Goal: Find specific fact: Find specific fact

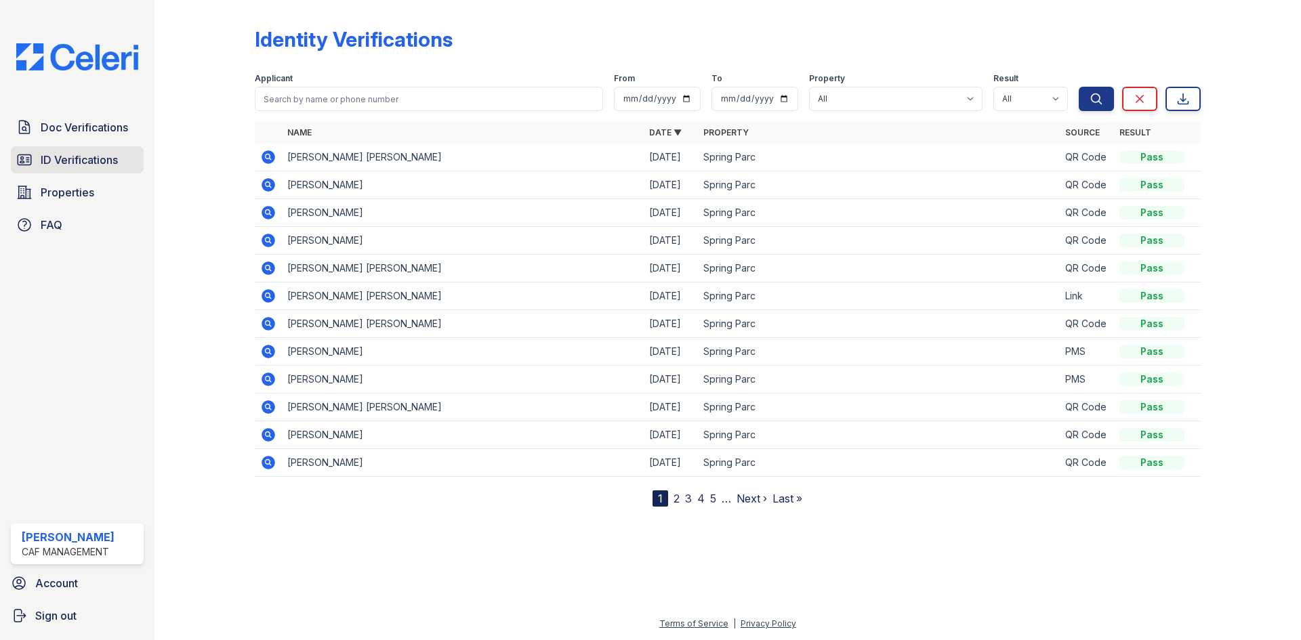
click at [97, 168] on span "ID Verifications" at bounding box center [79, 160] width 77 height 16
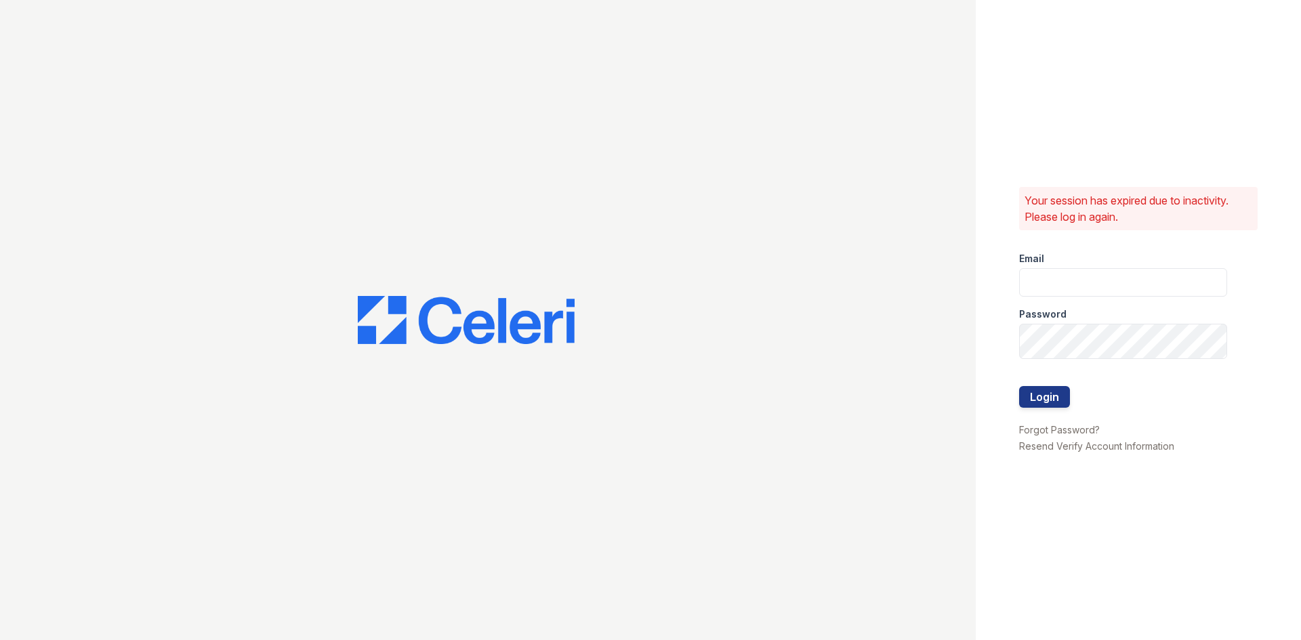
type input "springparc.am@cafmanagement.com"
click at [1062, 408] on button "Login" at bounding box center [1044, 397] width 51 height 22
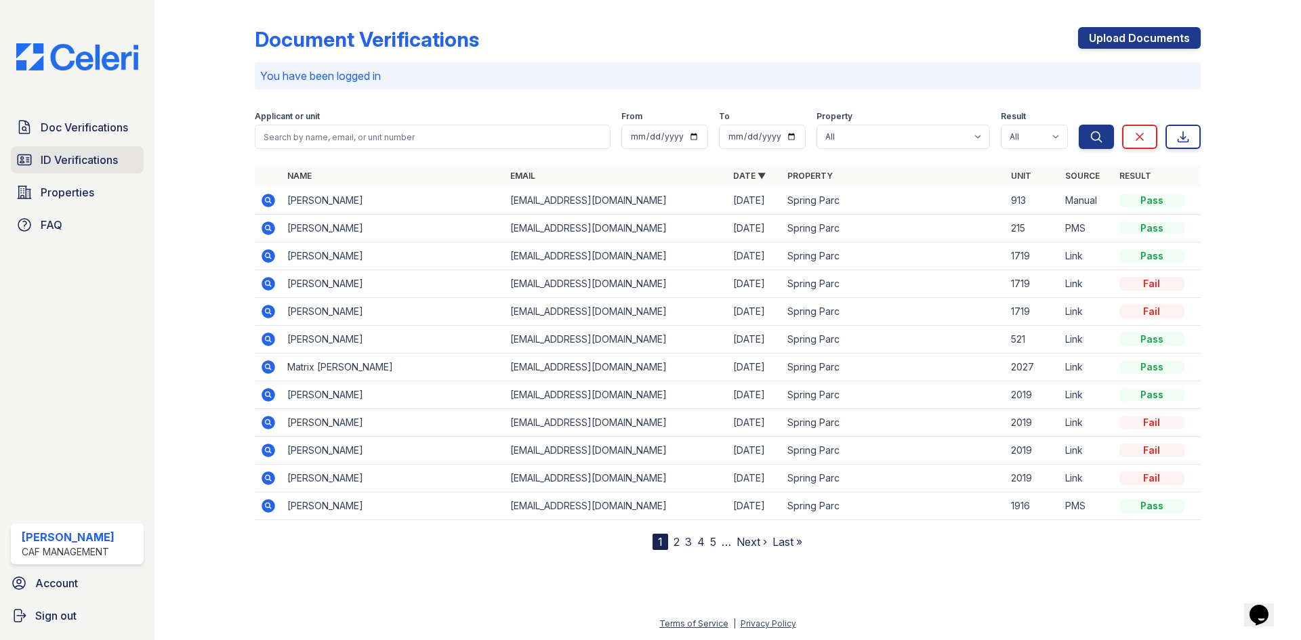
click at [92, 168] on span "ID Verifications" at bounding box center [79, 160] width 77 height 16
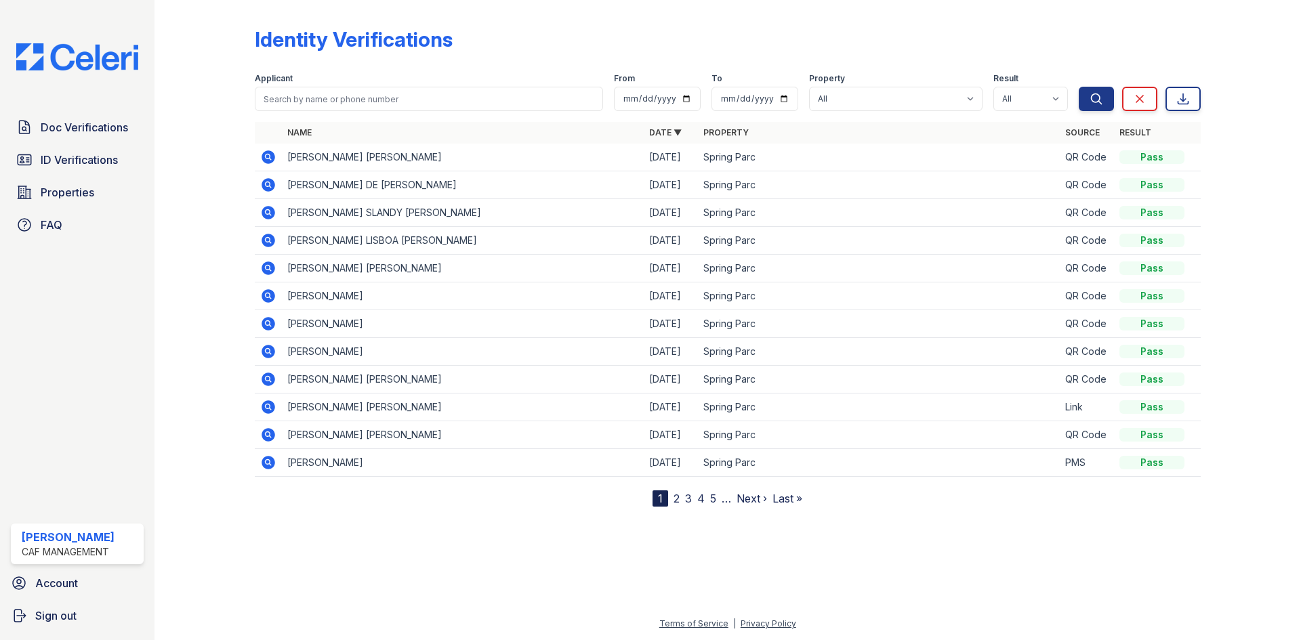
click at [275, 192] on icon at bounding box center [268, 185] width 14 height 14
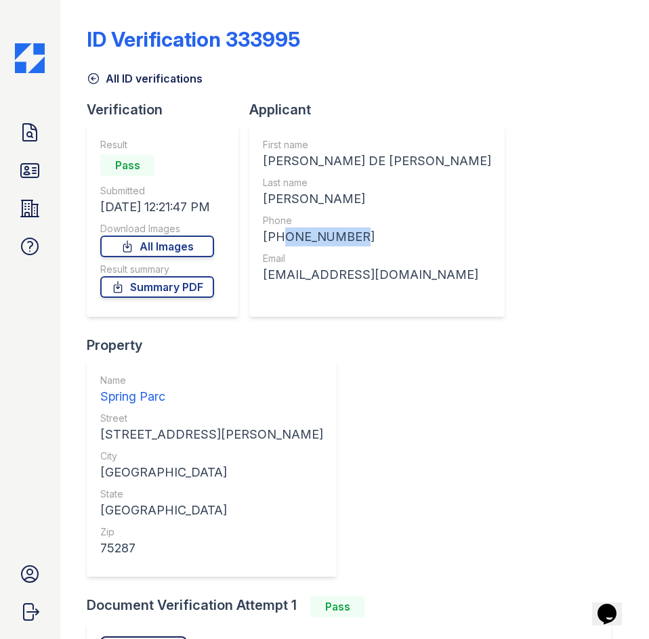
drag, startPoint x: 345, startPoint y: 297, endPoint x: 427, endPoint y: 292, distance: 82.8
click at [432, 247] on div "[PHONE_NUMBER]" at bounding box center [377, 237] width 228 height 19
copy div "4698373089"
drag, startPoint x: 329, startPoint y: 346, endPoint x: 526, endPoint y: 344, distance: 197.8
click at [505, 317] on div "First name [PERSON_NAME] DE [PERSON_NAME] Last name [PERSON_NAME] Phone [PHONE_…" at bounding box center [376, 221] width 255 height 192
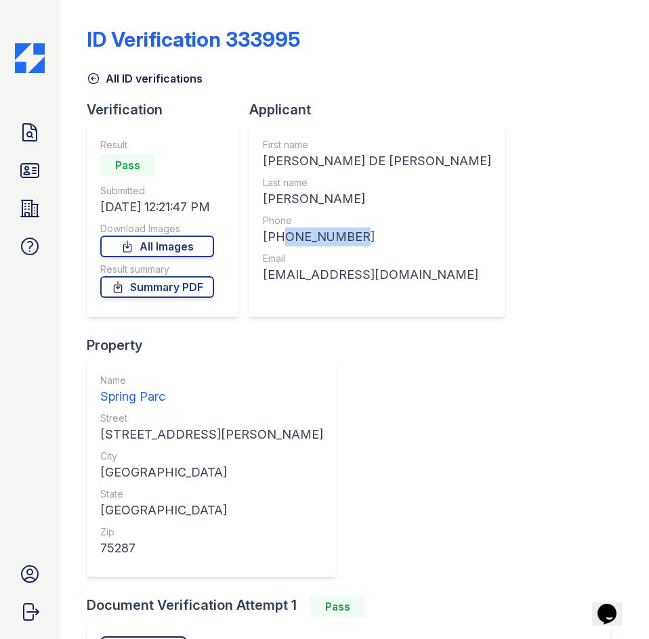
copy div "[EMAIL_ADDRESS][DOMAIN_NAME]"
